Goal: Task Accomplishment & Management: Use online tool/utility

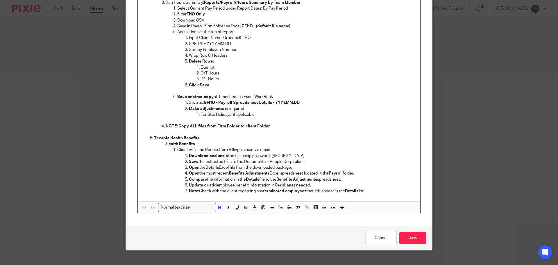
scroll to position [229, 0]
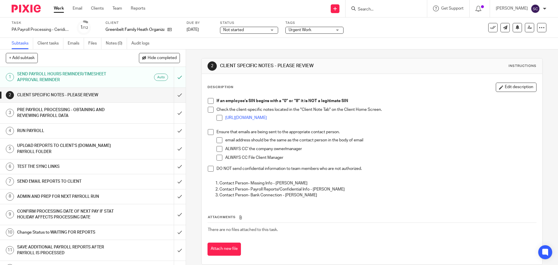
click at [210, 101] on span at bounding box center [211, 101] width 6 height 6
click at [208, 110] on span at bounding box center [211, 110] width 6 height 6
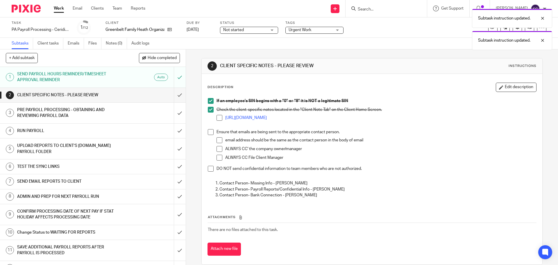
click at [217, 116] on span at bounding box center [220, 118] width 6 height 6
click at [208, 133] on span at bounding box center [211, 132] width 6 height 6
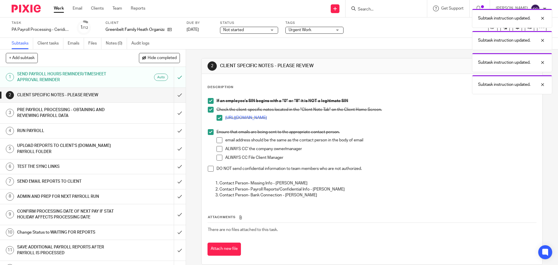
click at [217, 140] on span at bounding box center [220, 140] width 6 height 6
click at [217, 149] on span at bounding box center [220, 149] width 6 height 6
click at [218, 158] on span at bounding box center [220, 158] width 6 height 6
click at [208, 168] on span at bounding box center [211, 169] width 6 height 6
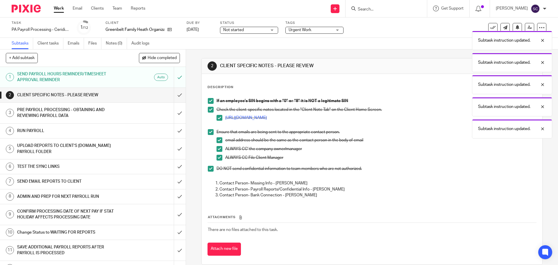
click at [27, 94] on h1 "CLIENT SPECIFIC NOTES - PLEASE REVIEW" at bounding box center [67, 95] width 101 height 9
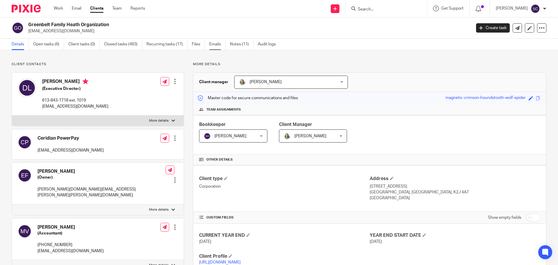
click at [215, 43] on link "Emails" at bounding box center [217, 44] width 16 height 11
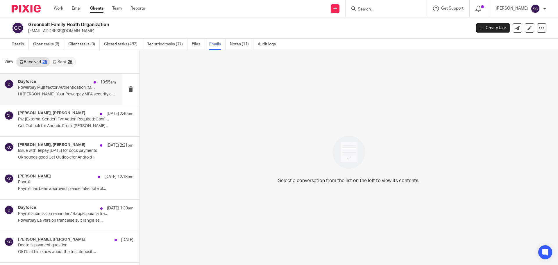
click at [28, 80] on h4 "Dayforce" at bounding box center [27, 81] width 18 height 5
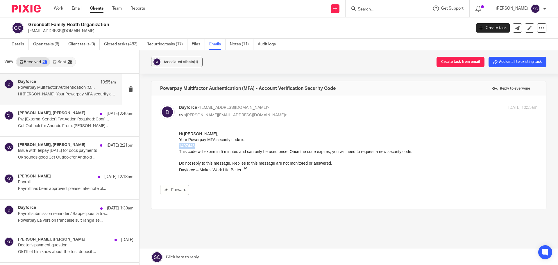
drag, startPoint x: 179, startPoint y: 146, endPoint x: 195, endPoint y: 146, distance: 16.0
click at [195, 146] on div "1497443" at bounding box center [358, 146] width 358 height 6
copy b "1497443"
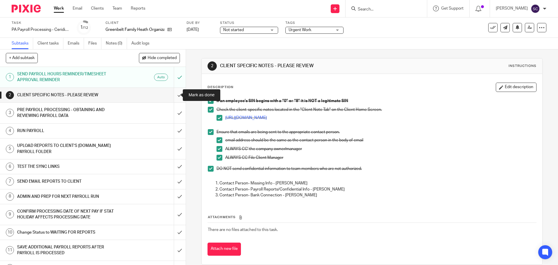
click at [174, 96] on input "submit" at bounding box center [93, 95] width 186 height 15
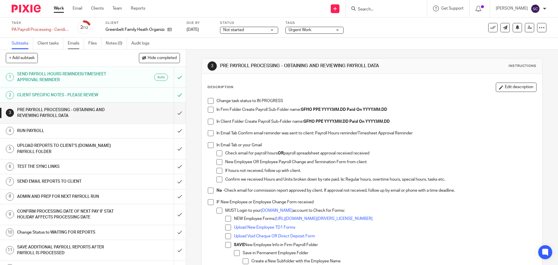
click at [78, 43] on link "Emails" at bounding box center [76, 43] width 16 height 11
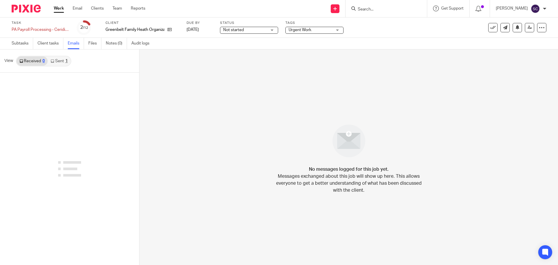
click at [33, 61] on link "Received 0" at bounding box center [32, 60] width 31 height 9
click at [22, 44] on link "Subtasks" at bounding box center [23, 43] width 22 height 11
